Goal: Submit feedback/report problem

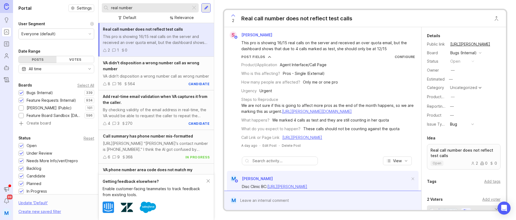
scroll to position [83, 0]
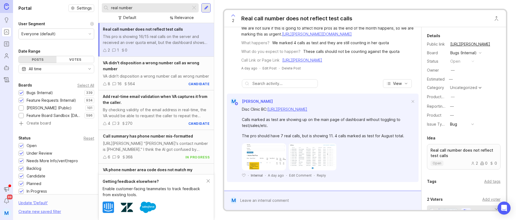
click at [257, 199] on div at bounding box center [326, 200] width 179 height 10
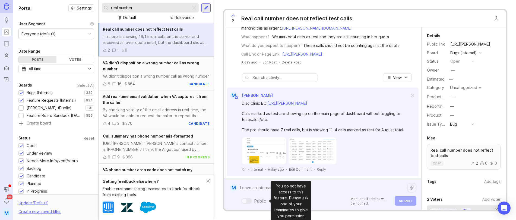
paste textarea "[PERSON_NAME] Law Firm"
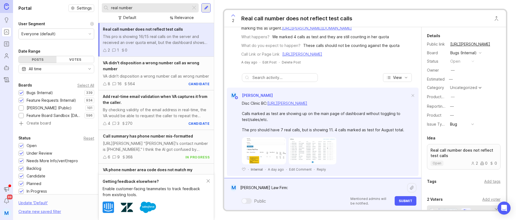
paste textarea "[URL][PERSON_NAME]"
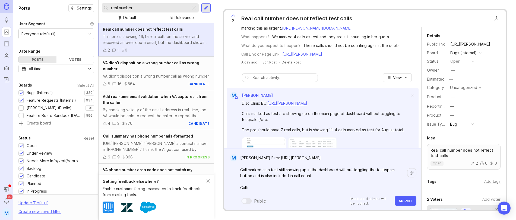
paste textarea "[URL][PERSON_NAME]"
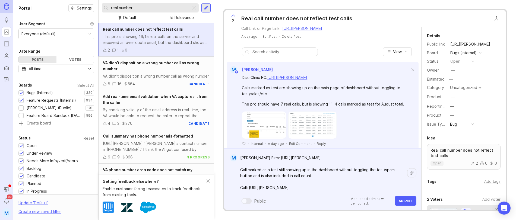
scroll to position [126, 0]
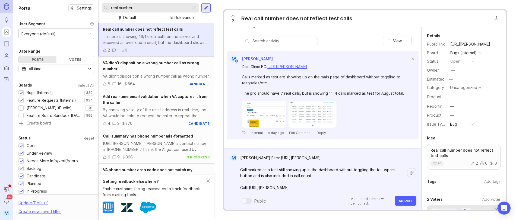
type textarea "[PERSON_NAME] Firm: [URL][PERSON_NAME] Call marked as a test still showing up i…"
click at [408, 200] on span "Submit" at bounding box center [406, 201] width 14 height 4
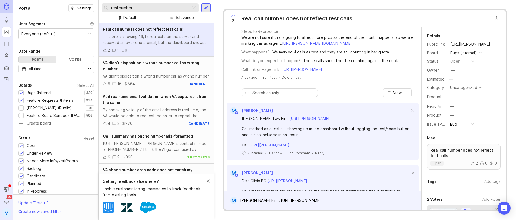
scroll to position [33, 0]
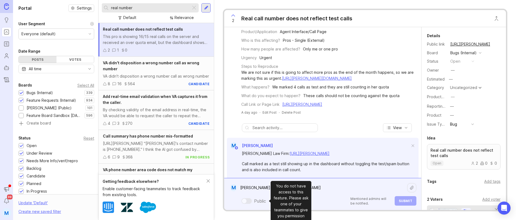
click at [264, 199] on div "[PERSON_NAME] Firm: [URL][PERSON_NAME] Call marked as a test still showing up i…" at bounding box center [326, 194] width 179 height 23
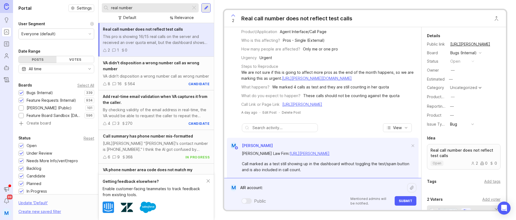
paste textarea "Palmetto Bluff Insurance Agency Inc"
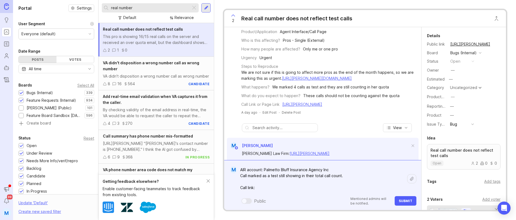
paste textarea "[URL][PERSON_NAME]"
type textarea "AIR account: Palmetto Bluff Insurance Agency Inc Call marked as a test still sh…"
click at [409, 201] on span "Submit" at bounding box center [406, 201] width 14 height 4
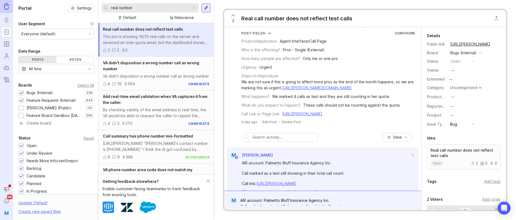
scroll to position [24, 0]
